Goal: Task Accomplishment & Management: Use online tool/utility

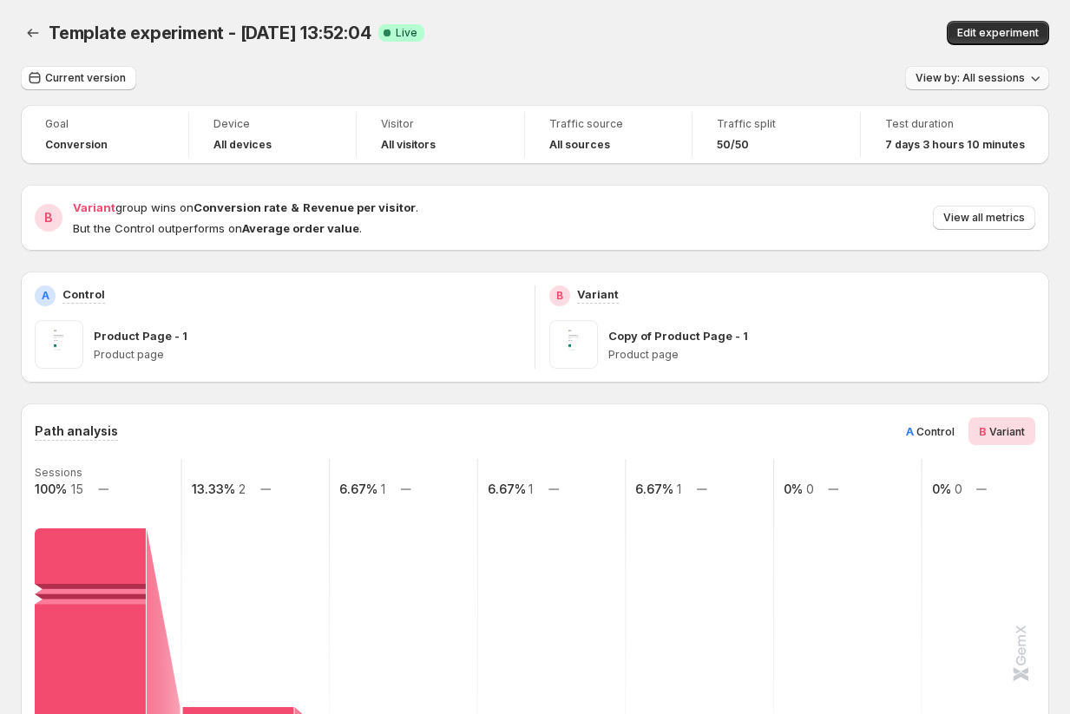
click at [932, 82] on span "View by: All sessions" at bounding box center [970, 78] width 109 height 14
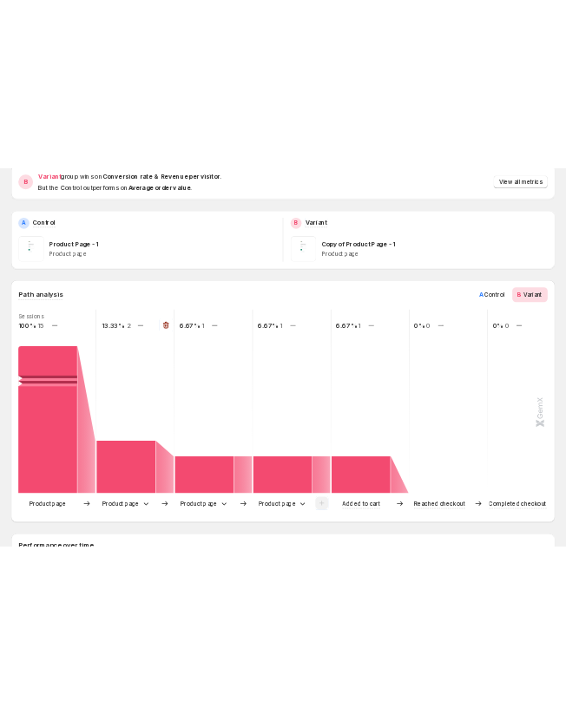
scroll to position [216, 0]
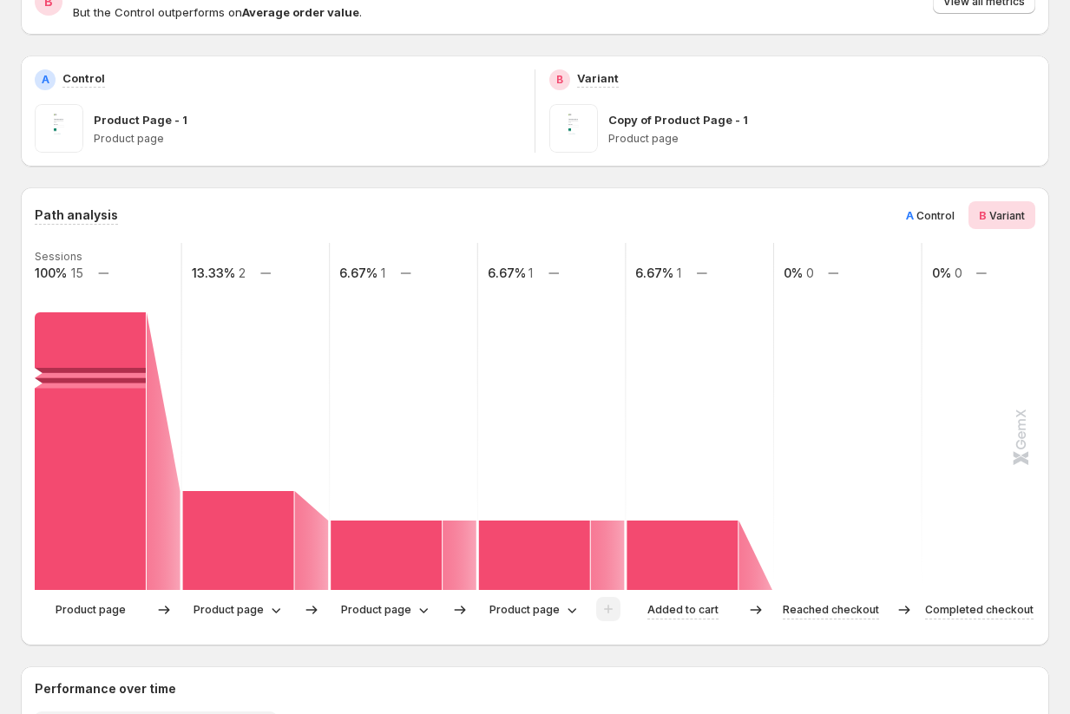
click at [936, 201] on div "A Control" at bounding box center [930, 215] width 69 height 28
